Goal: Transaction & Acquisition: Purchase product/service

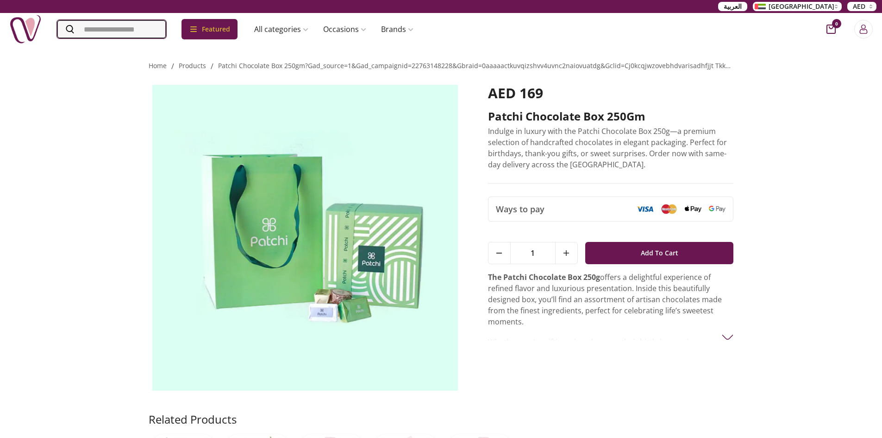
click at [106, 29] on input "Search" at bounding box center [111, 29] width 109 height 19
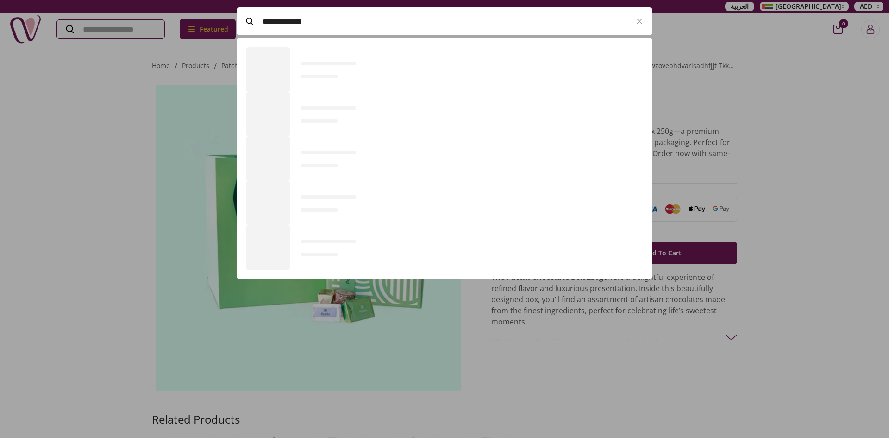
scroll to position [255, 416]
type input "**********"
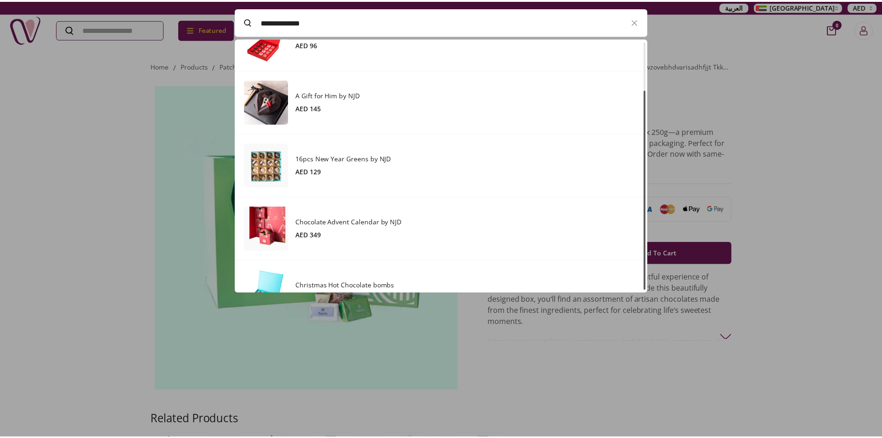
scroll to position [16, 0]
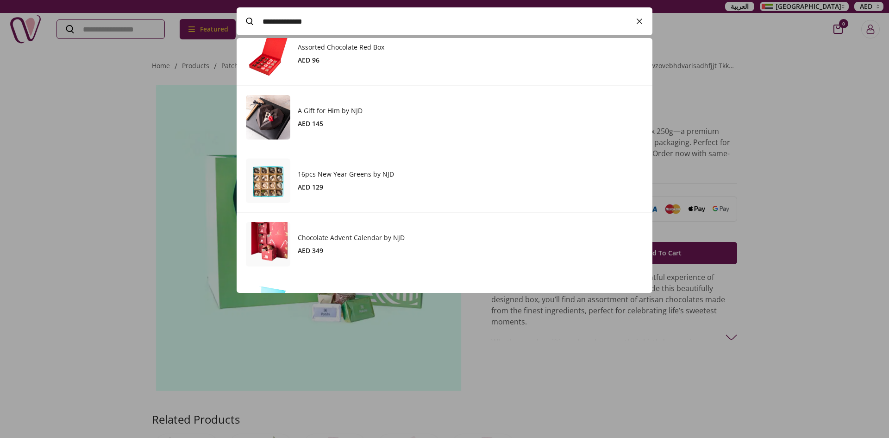
click at [642, 19] on icon "button" at bounding box center [639, 21] width 11 height 11
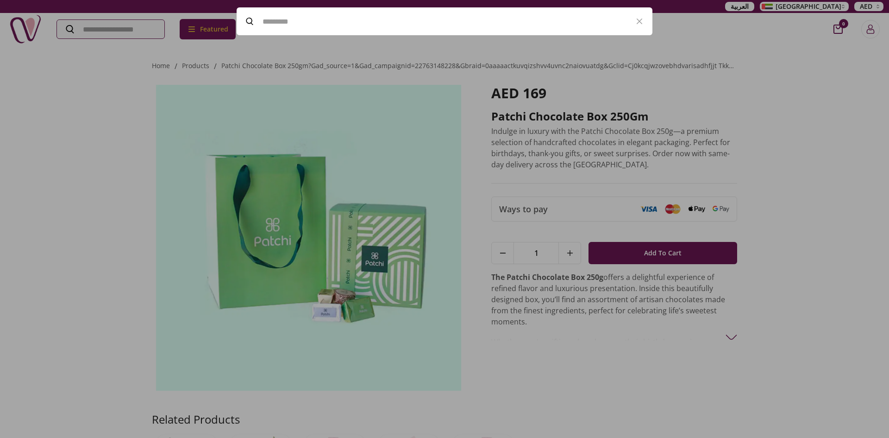
click at [20, 37] on div at bounding box center [444, 219] width 889 height 438
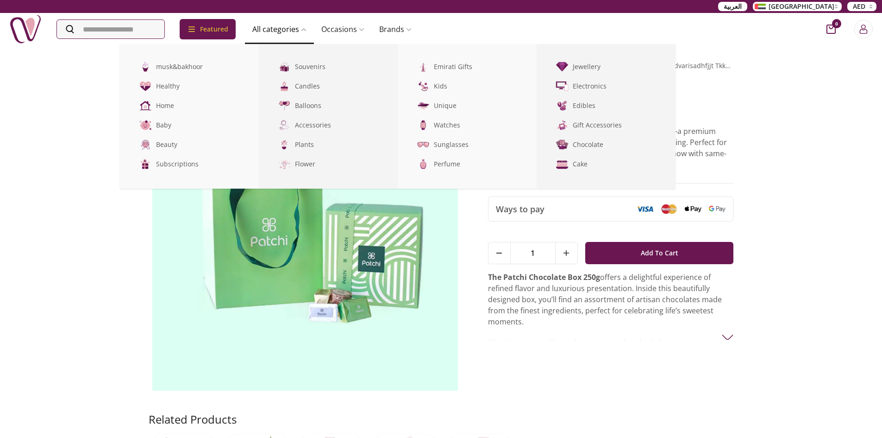
click at [287, 31] on link "All categories" at bounding box center [279, 29] width 69 height 19
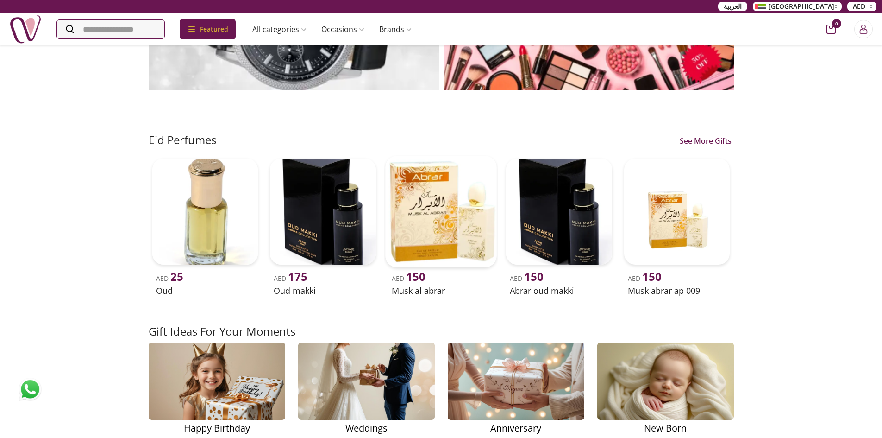
scroll to position [1065, 0]
